Goal: Register for event/course

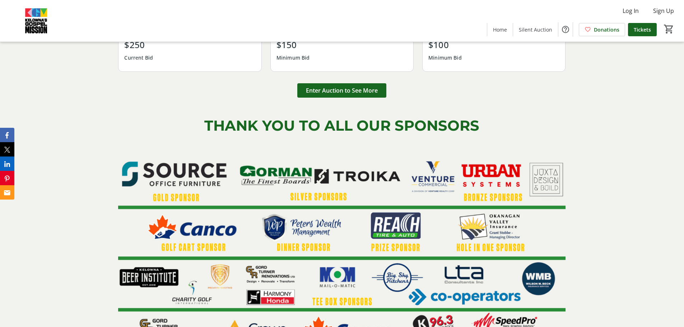
scroll to position [862, 0]
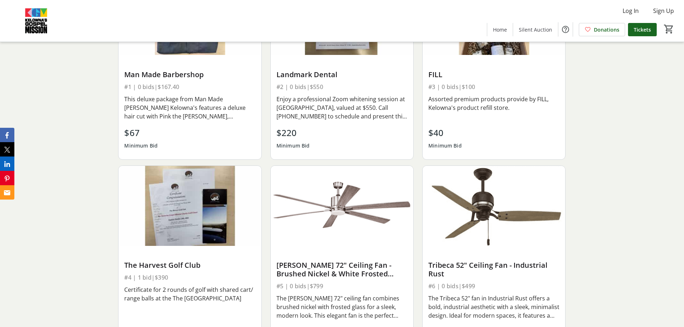
drag, startPoint x: 441, startPoint y: 204, endPoint x: 18, endPoint y: 258, distance: 426.7
click at [18, 258] on div "Silent Auction Man Made Barbershop #1 | 0 bids | $167.40 This deluxe package fr…" at bounding box center [342, 169] width 684 height 450
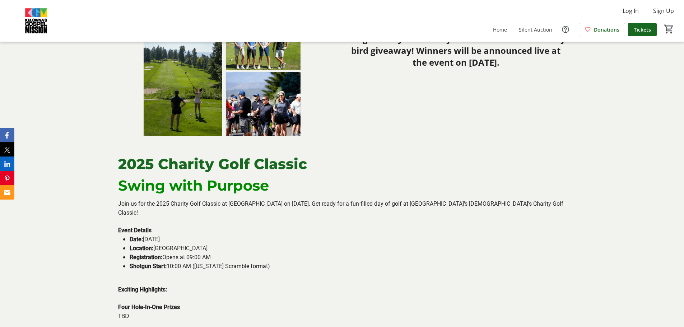
scroll to position [539, 0]
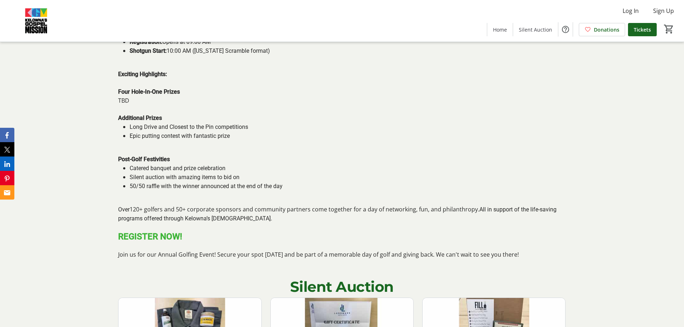
click at [145, 240] on strong "REGISTER NOW!" at bounding box center [150, 237] width 64 height 10
click at [250, 240] on p "REGISTER NOW!" at bounding box center [342, 237] width 448 height 10
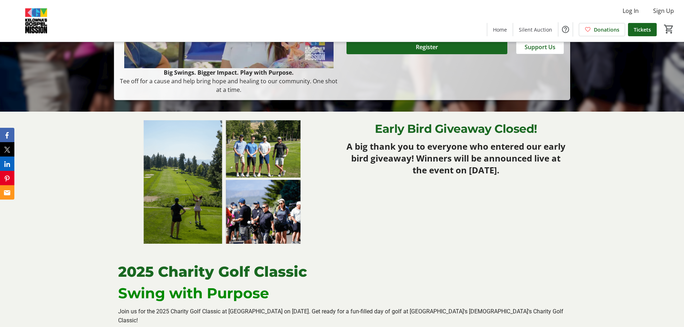
click at [513, 142] on strong "A big thank you to everyone who entered our early bird giveaway! Winners will b…" at bounding box center [456, 158] width 219 height 36
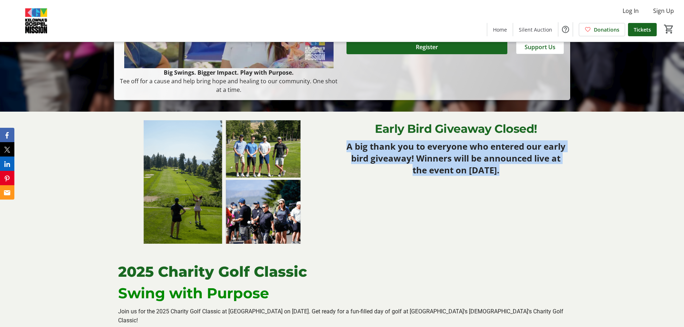
click at [513, 142] on strong "A big thank you to everyone who entered our early bird giveaway! Winners will b…" at bounding box center [456, 158] width 219 height 36
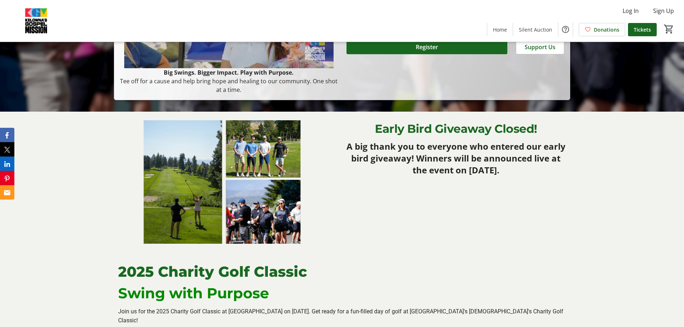
click at [540, 135] on p "Early Bird Giveaway Closed!" at bounding box center [456, 128] width 220 height 17
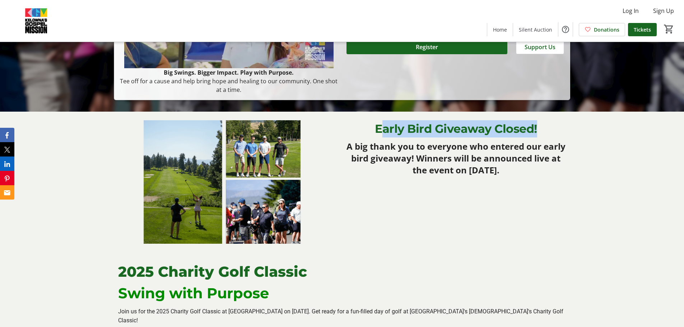
click at [540, 135] on p "Early Bird Giveaway Closed!" at bounding box center [456, 128] width 220 height 17
click at [512, 132] on p "Early Bird Giveaway Closed!" at bounding box center [456, 128] width 220 height 17
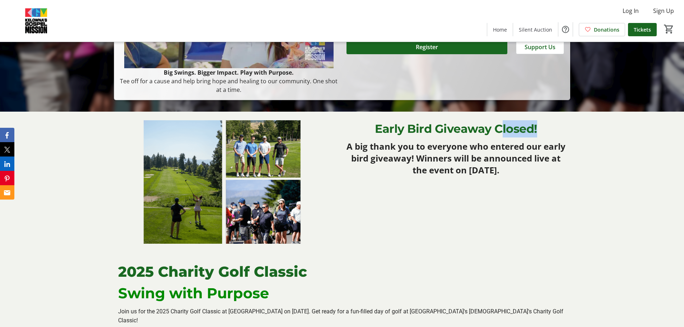
click at [512, 132] on p "Early Bird Giveaway Closed!" at bounding box center [456, 128] width 220 height 17
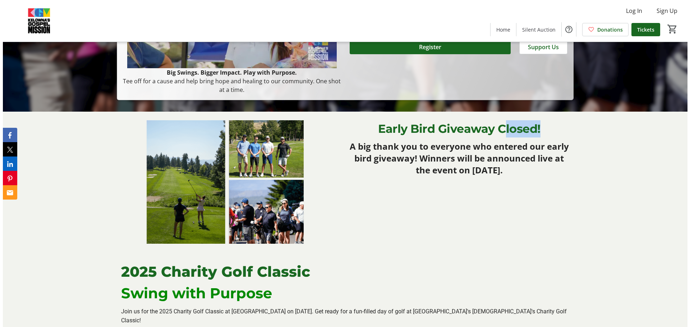
scroll to position [0, 0]
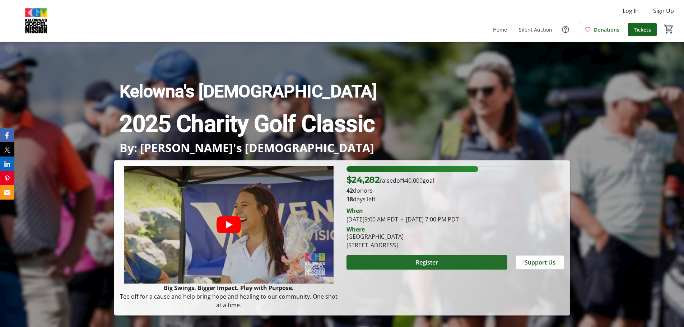
click at [442, 266] on span at bounding box center [427, 262] width 161 height 17
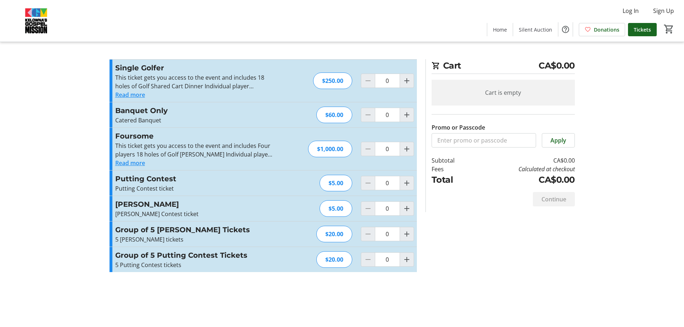
click at [133, 93] on button "Read more" at bounding box center [130, 95] width 30 height 9
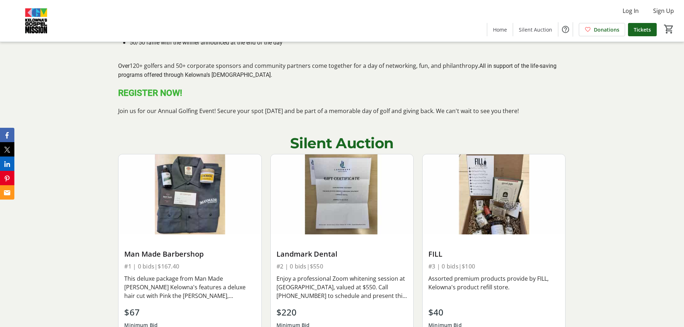
scroll to position [862, 0]
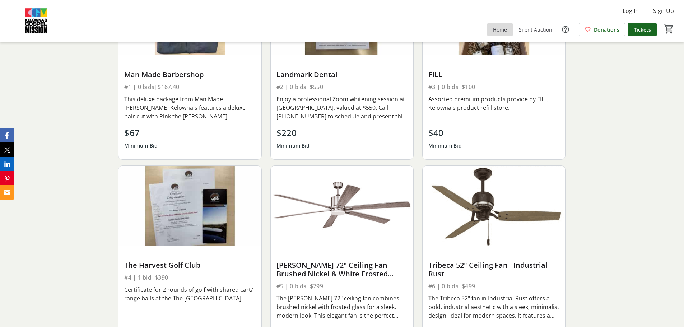
click at [495, 27] on span "Home" at bounding box center [500, 30] width 14 height 8
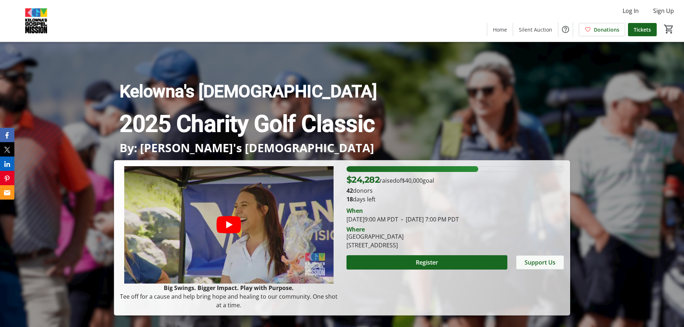
click at [540, 265] on span "Support Us" at bounding box center [540, 262] width 31 height 9
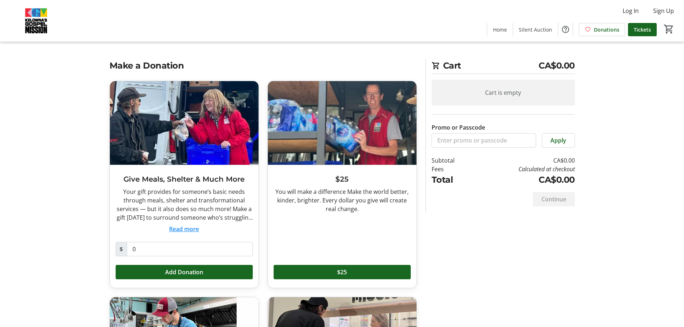
click at [184, 227] on button "Read more" at bounding box center [184, 229] width 30 height 9
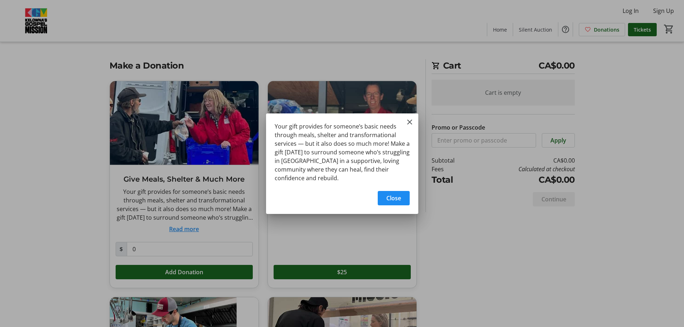
click at [98, 180] on div at bounding box center [342, 163] width 684 height 327
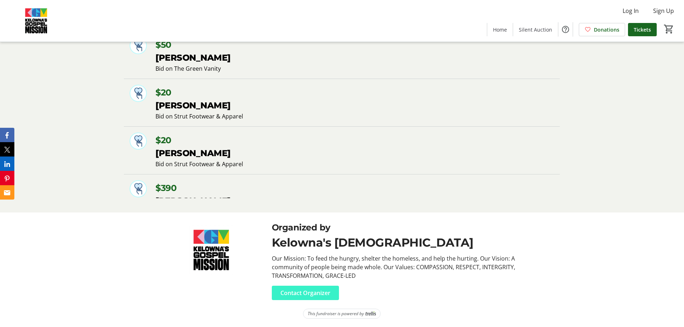
scroll to position [467, 0]
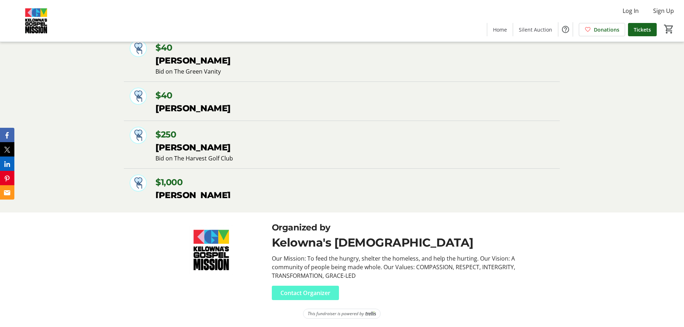
click at [315, 294] on span "Contact Organizer" at bounding box center [306, 293] width 50 height 9
